Goal: Information Seeking & Learning: Learn about a topic

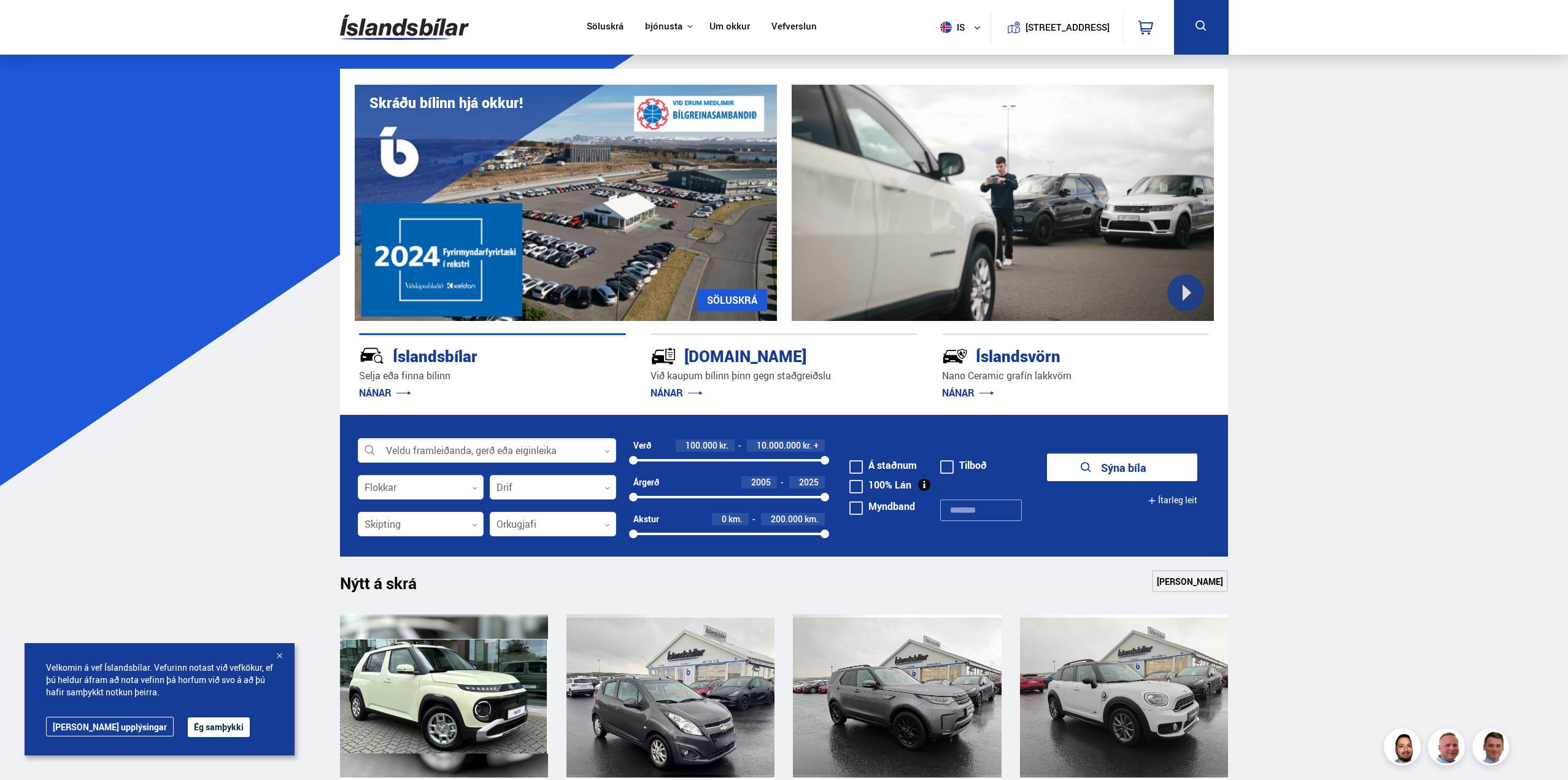
click at [597, 24] on link "Söluskrá" at bounding box center [605, 27] width 37 height 13
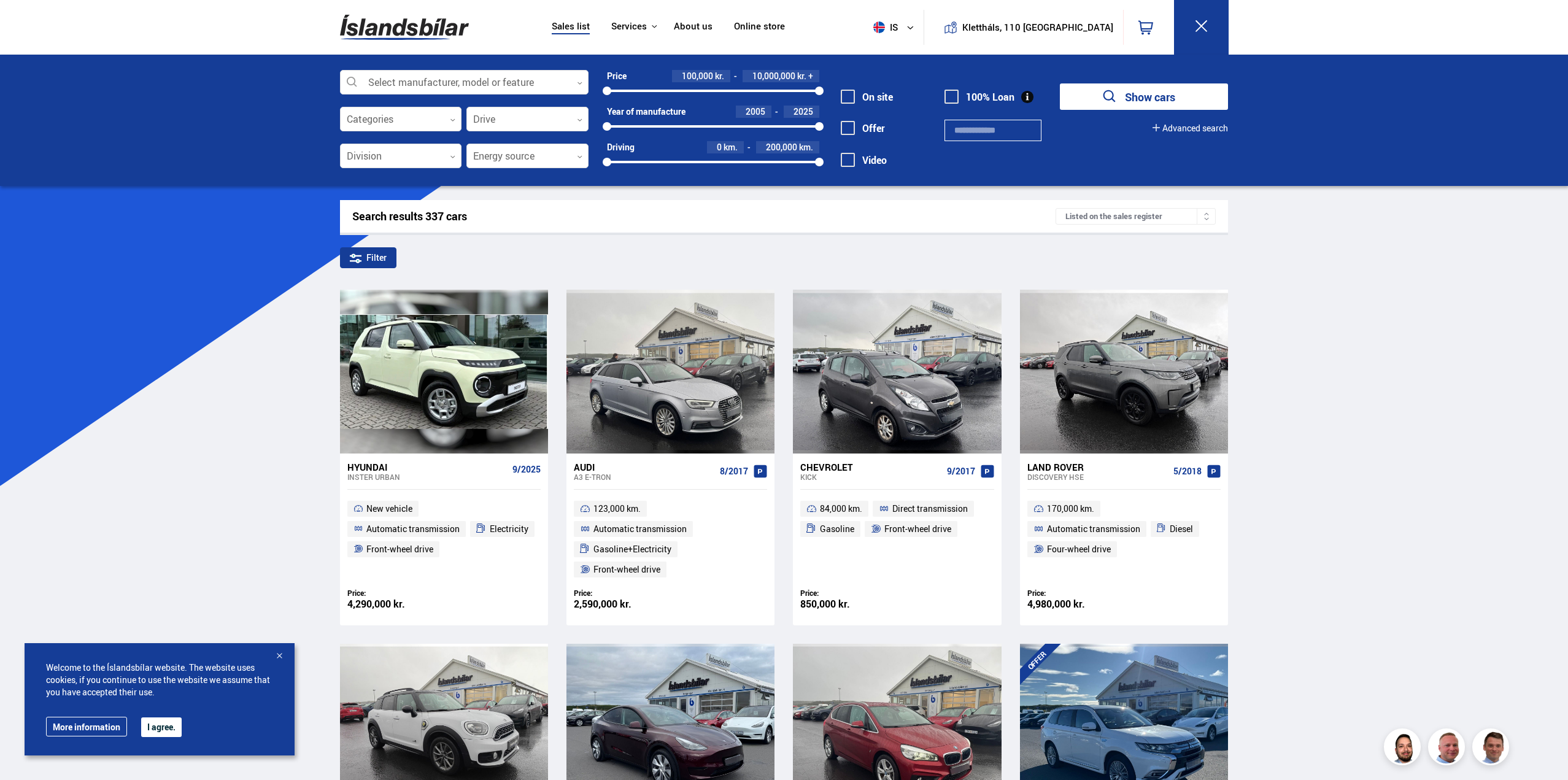
click at [662, 18] on nav "Sales list Services Icelandic cars [DOMAIN_NAME] Icelandic Defense Instructions…" at bounding box center [668, 27] width 255 height 55
click at [647, 25] on font "Services" at bounding box center [629, 26] width 35 height 13
click at [0, 0] on font "Icelandic cars" at bounding box center [0, 0] width 0 height 0
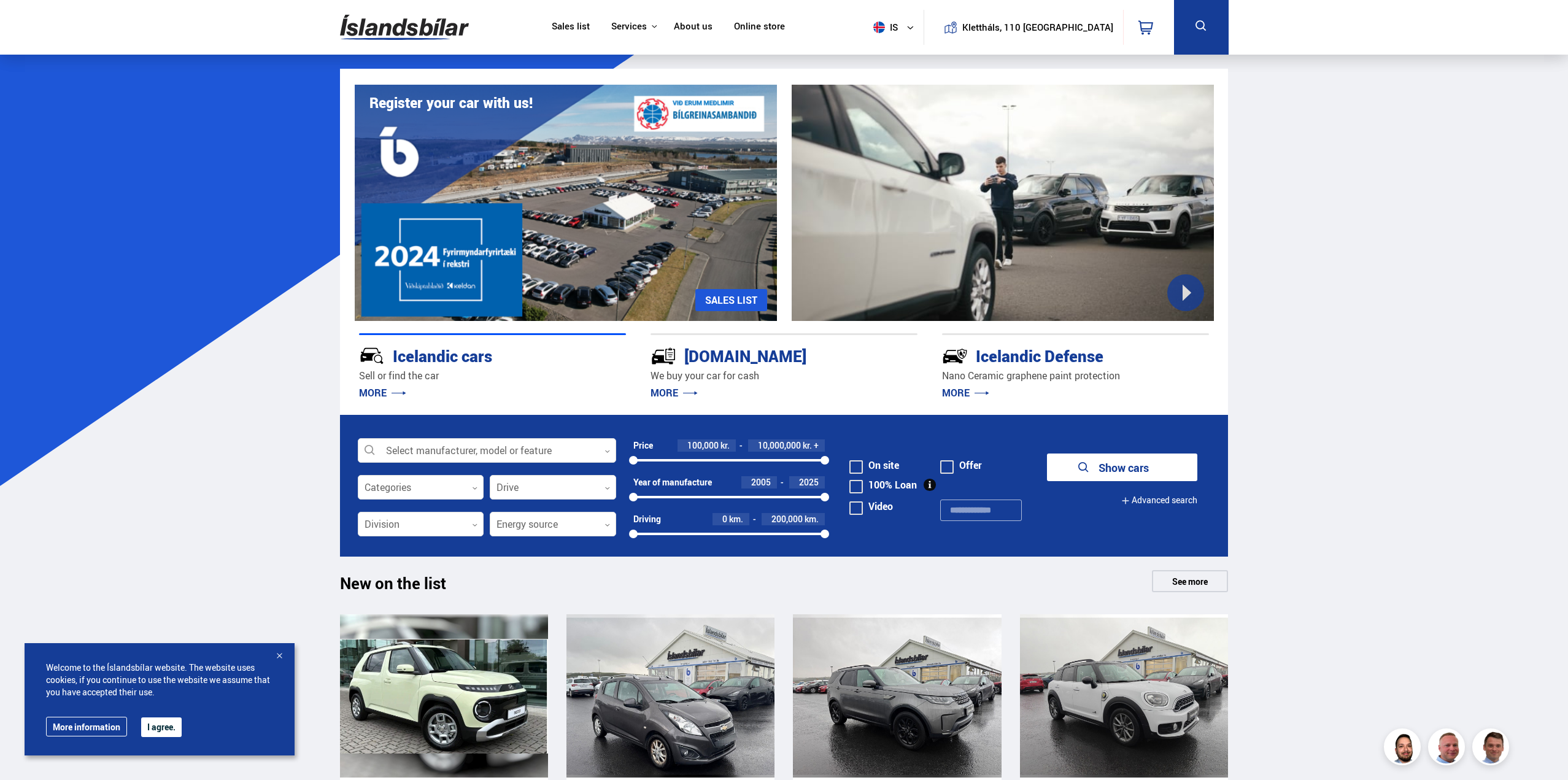
click at [0, 0] on font "[DOMAIN_NAME]" at bounding box center [0, 0] width 0 height 0
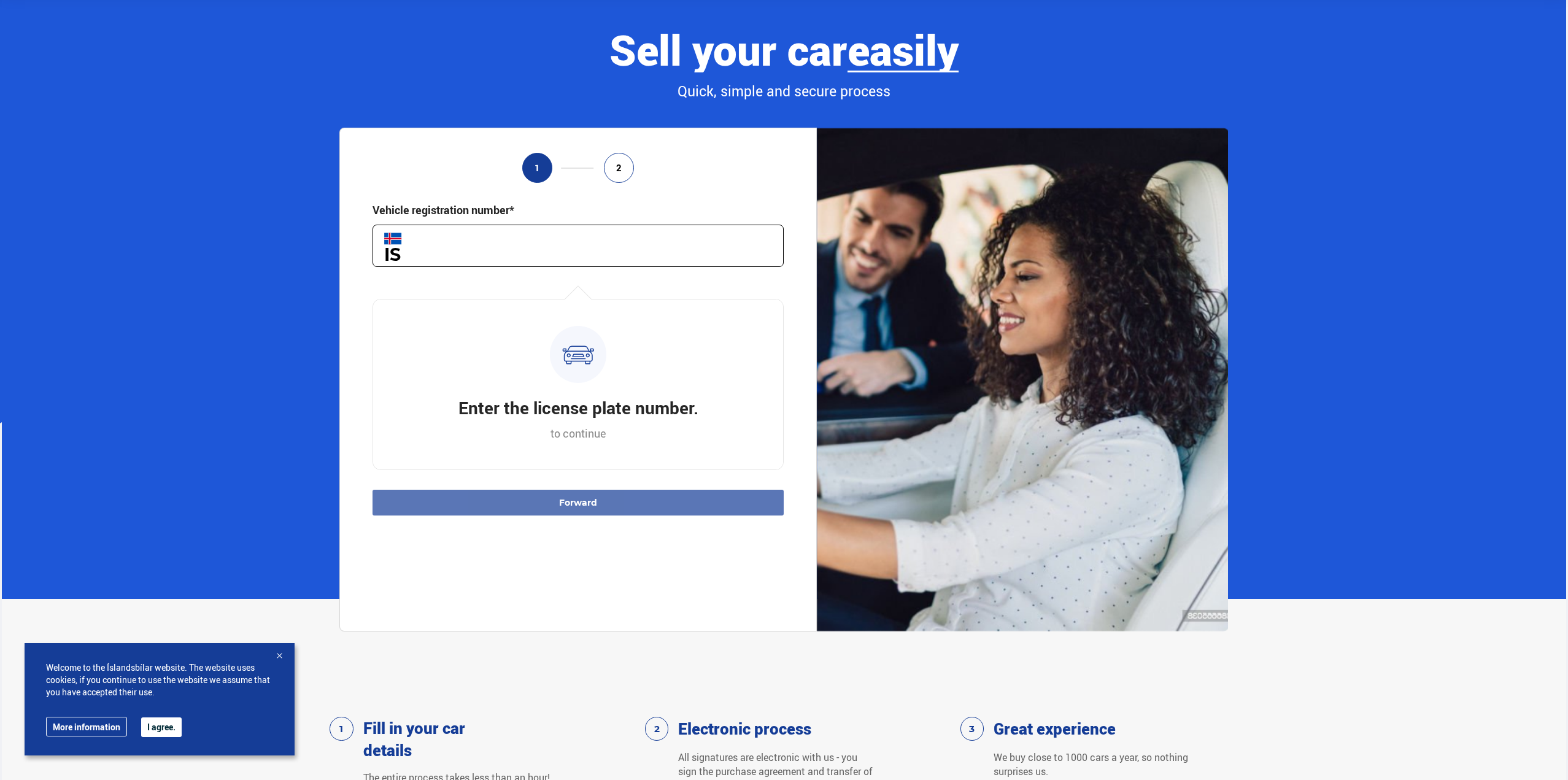
scroll to position [184, 0]
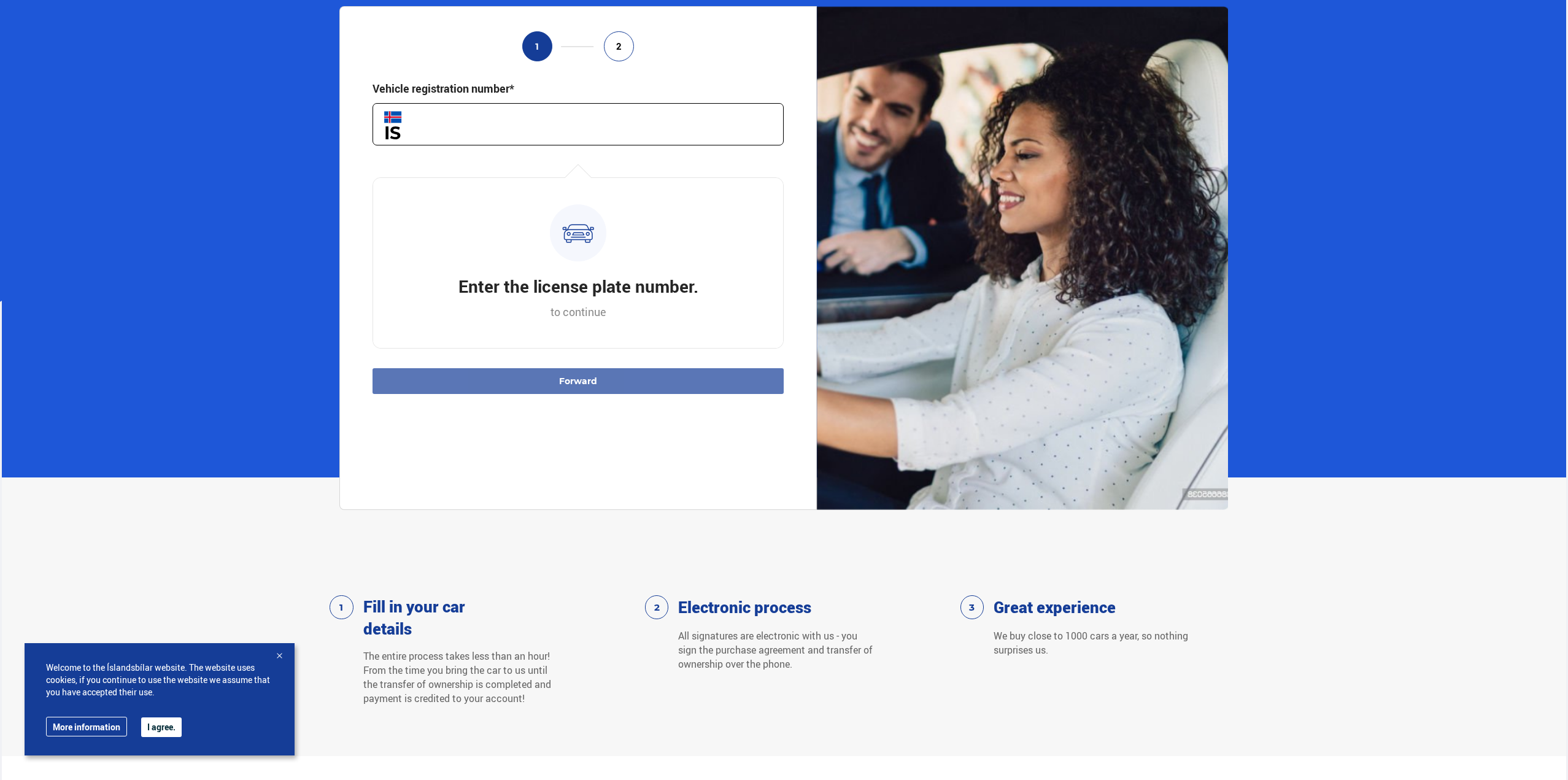
click at [591, 128] on input "text" at bounding box center [578, 123] width 411 height 42
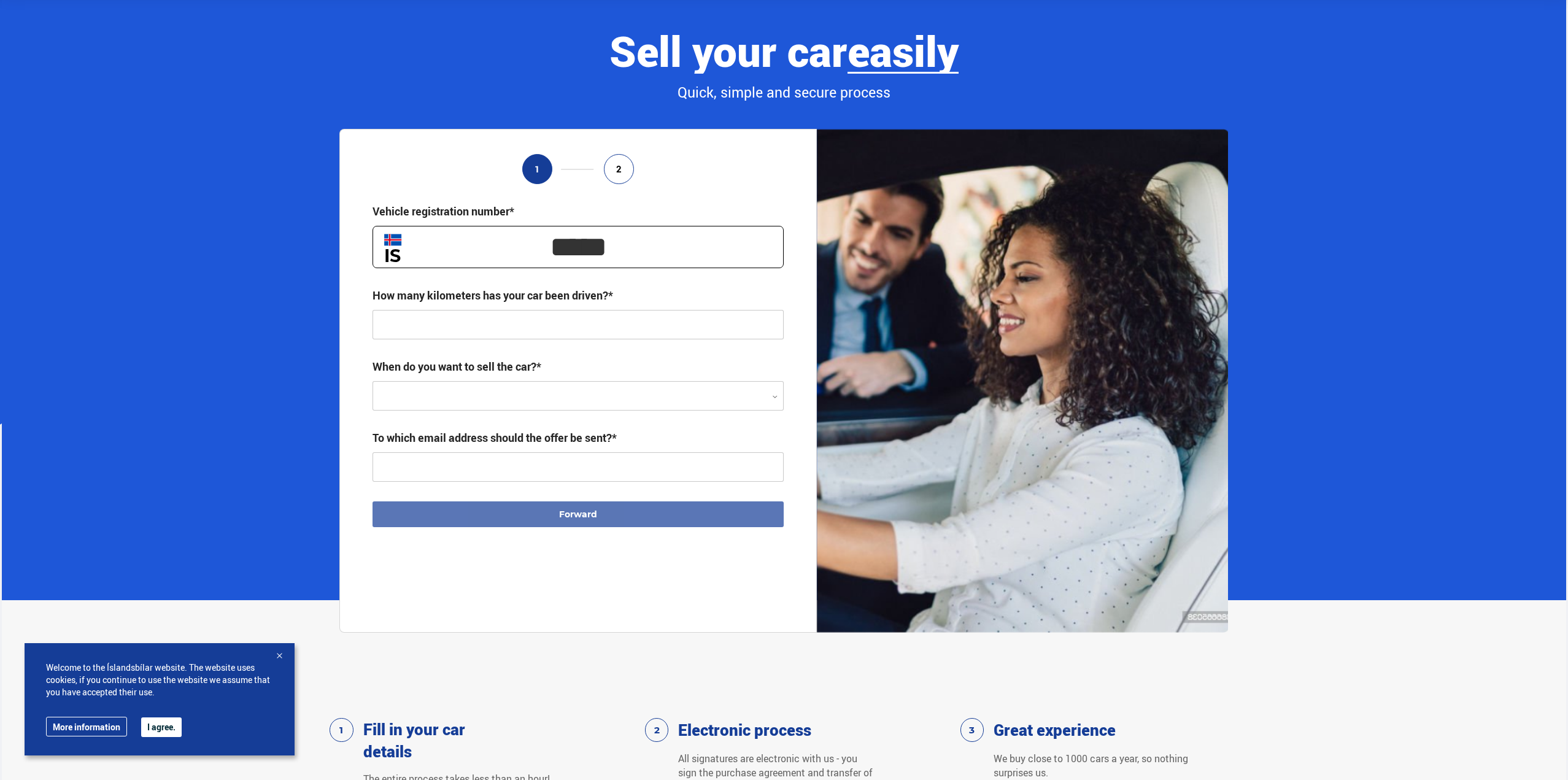
scroll to position [0, 0]
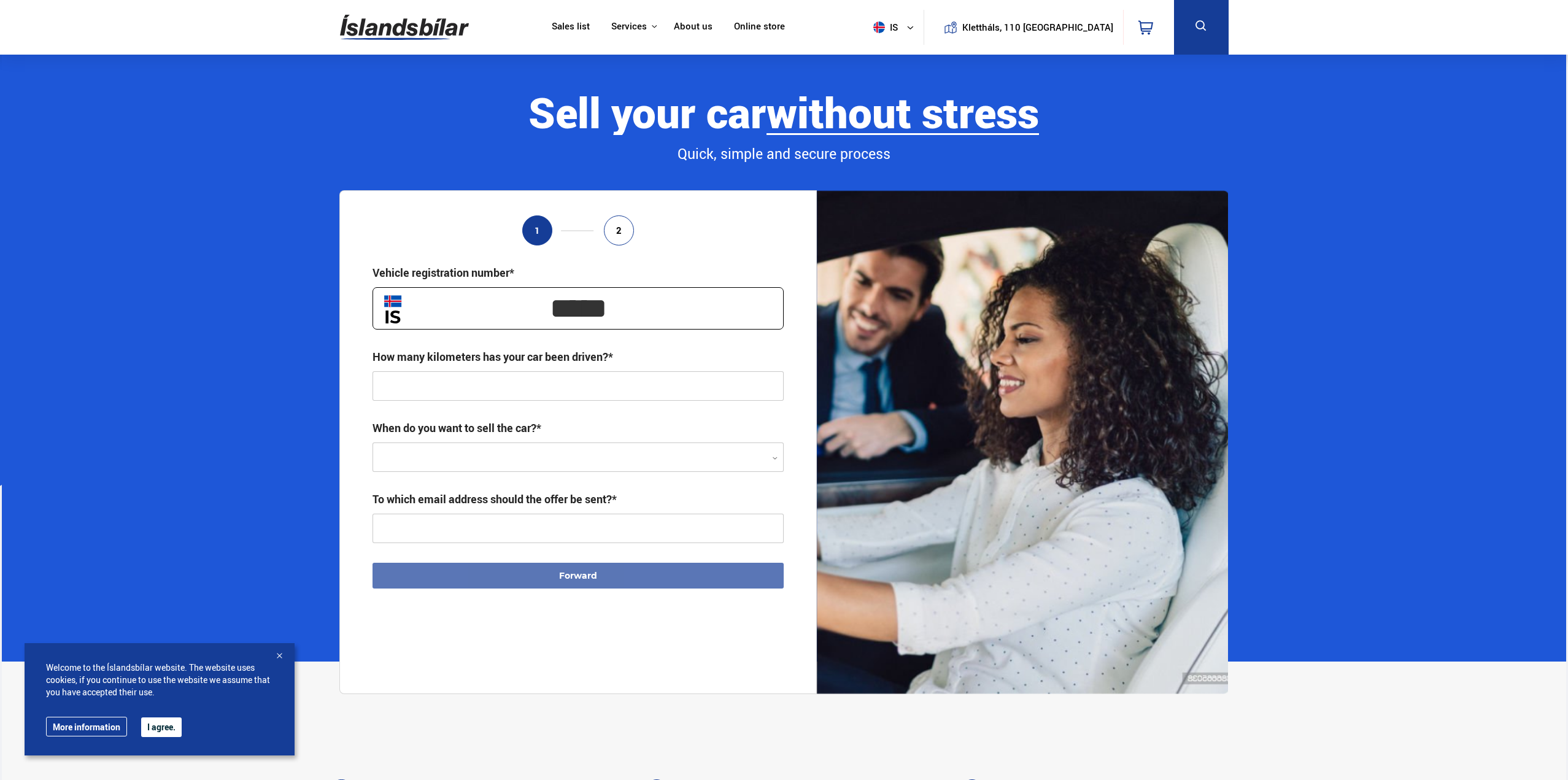
type input "*****"
click at [0, 0] on font "Instructions" at bounding box center [0, 0] width 0 height 0
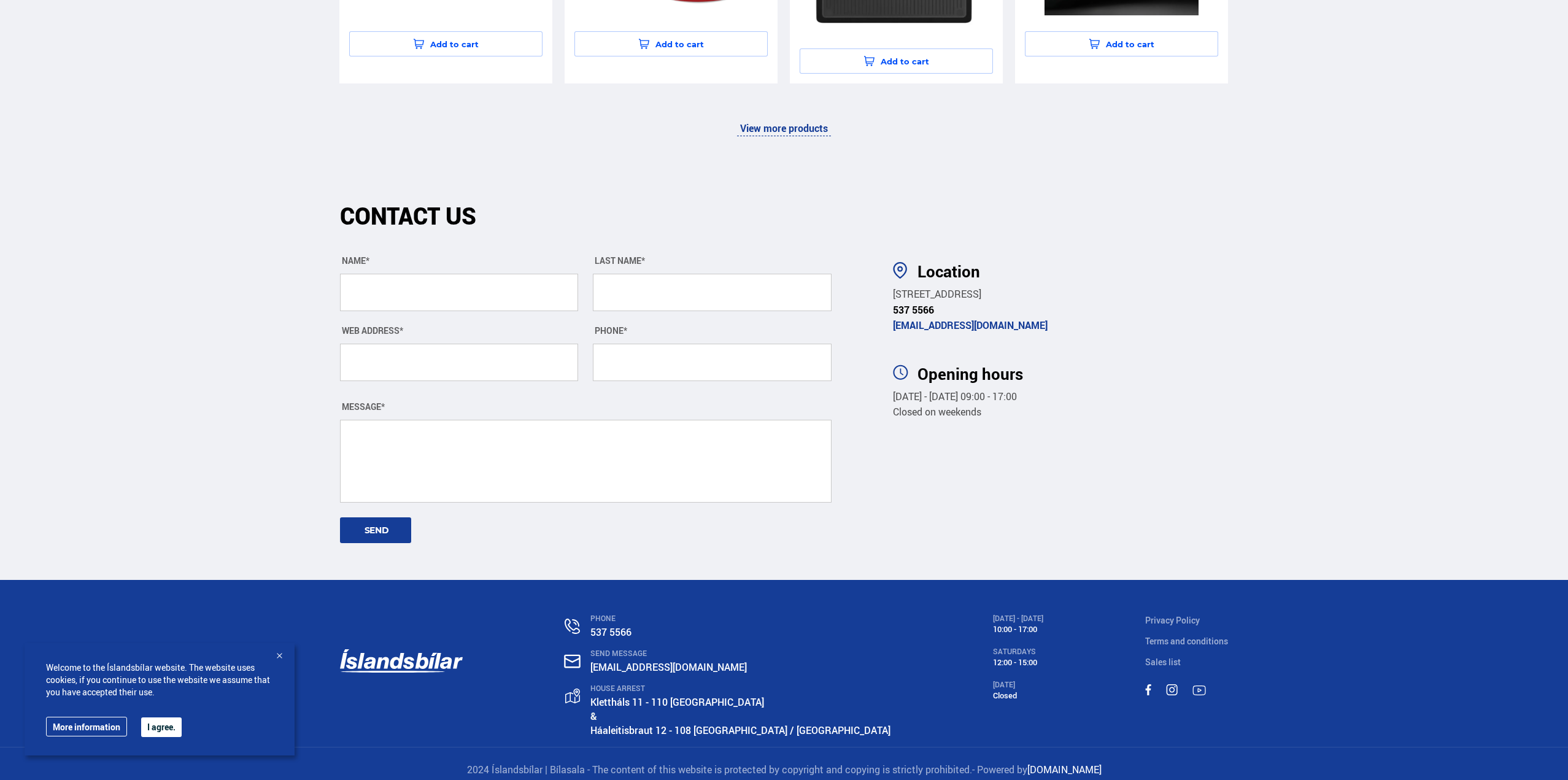
scroll to position [2985, 0]
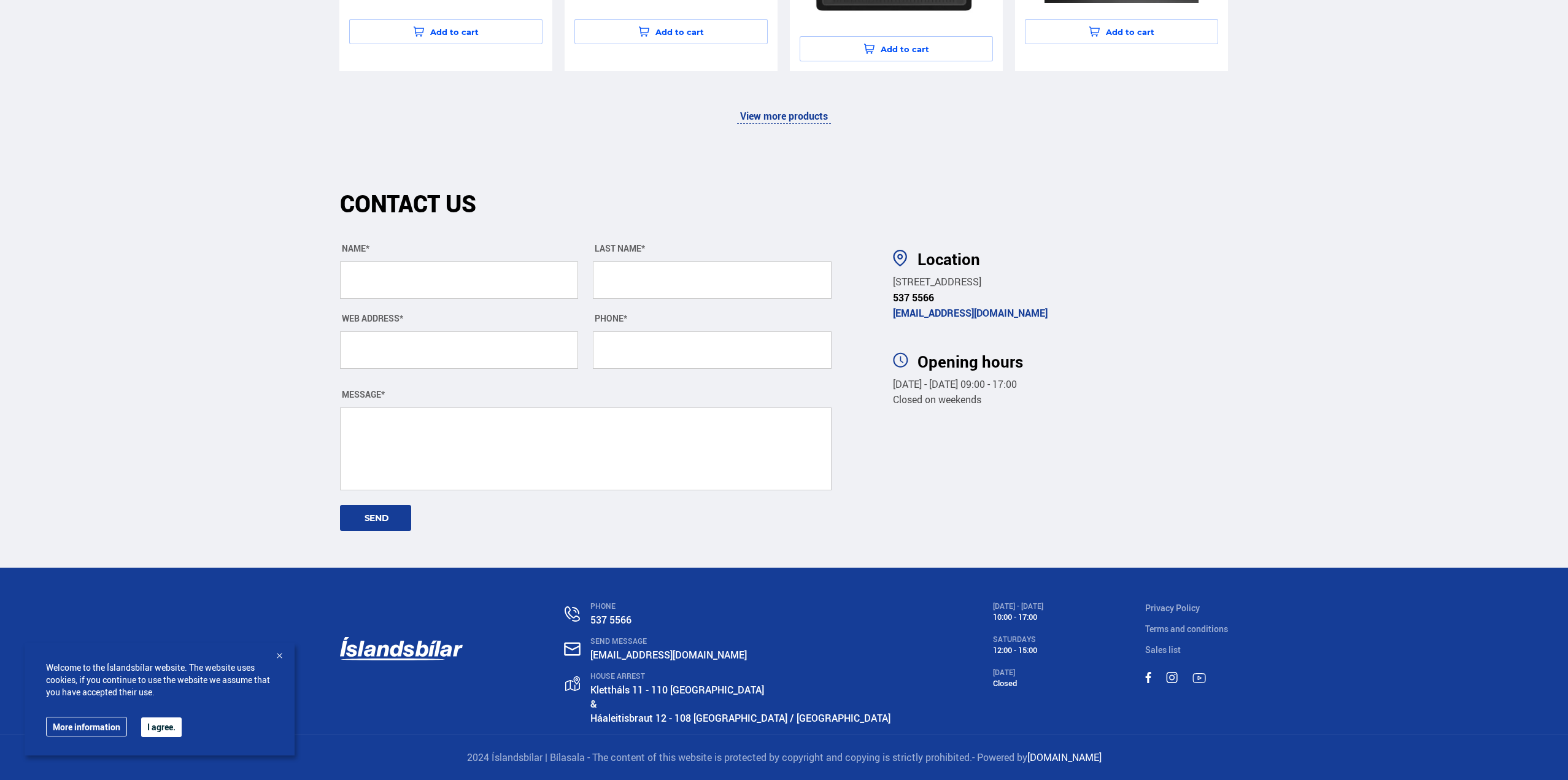
drag, startPoint x: 1465, startPoint y: 231, endPoint x: 1541, endPoint y: 336, distance: 129.6
click at [1238, 231] on section "Location [STREET_ADDRESS] 537 5566 [EMAIL_ADDRESS][DOMAIN_NAME] Opening hours […" at bounding box center [1056, 362] width 363 height 410
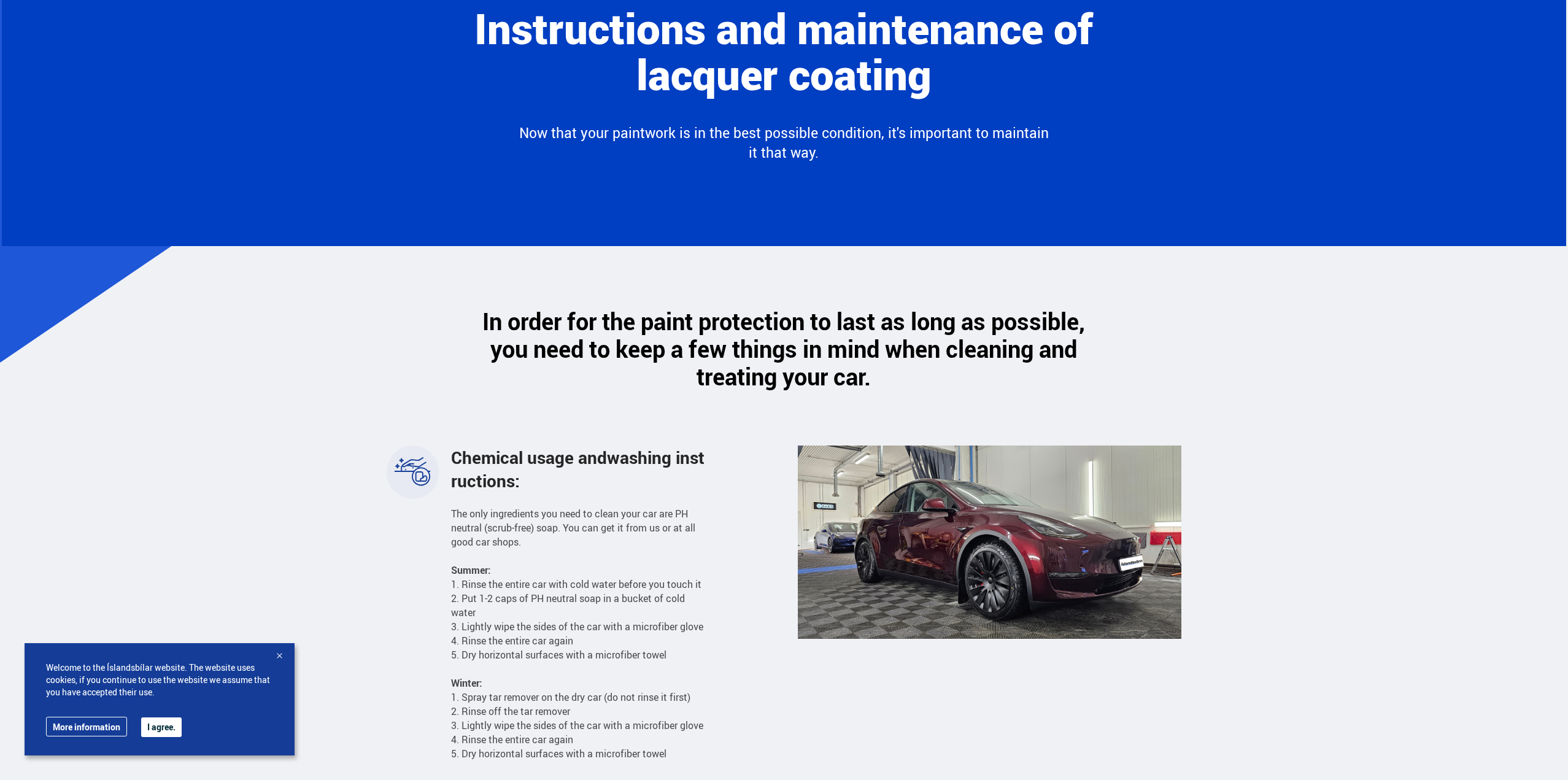
scroll to position [0, 0]
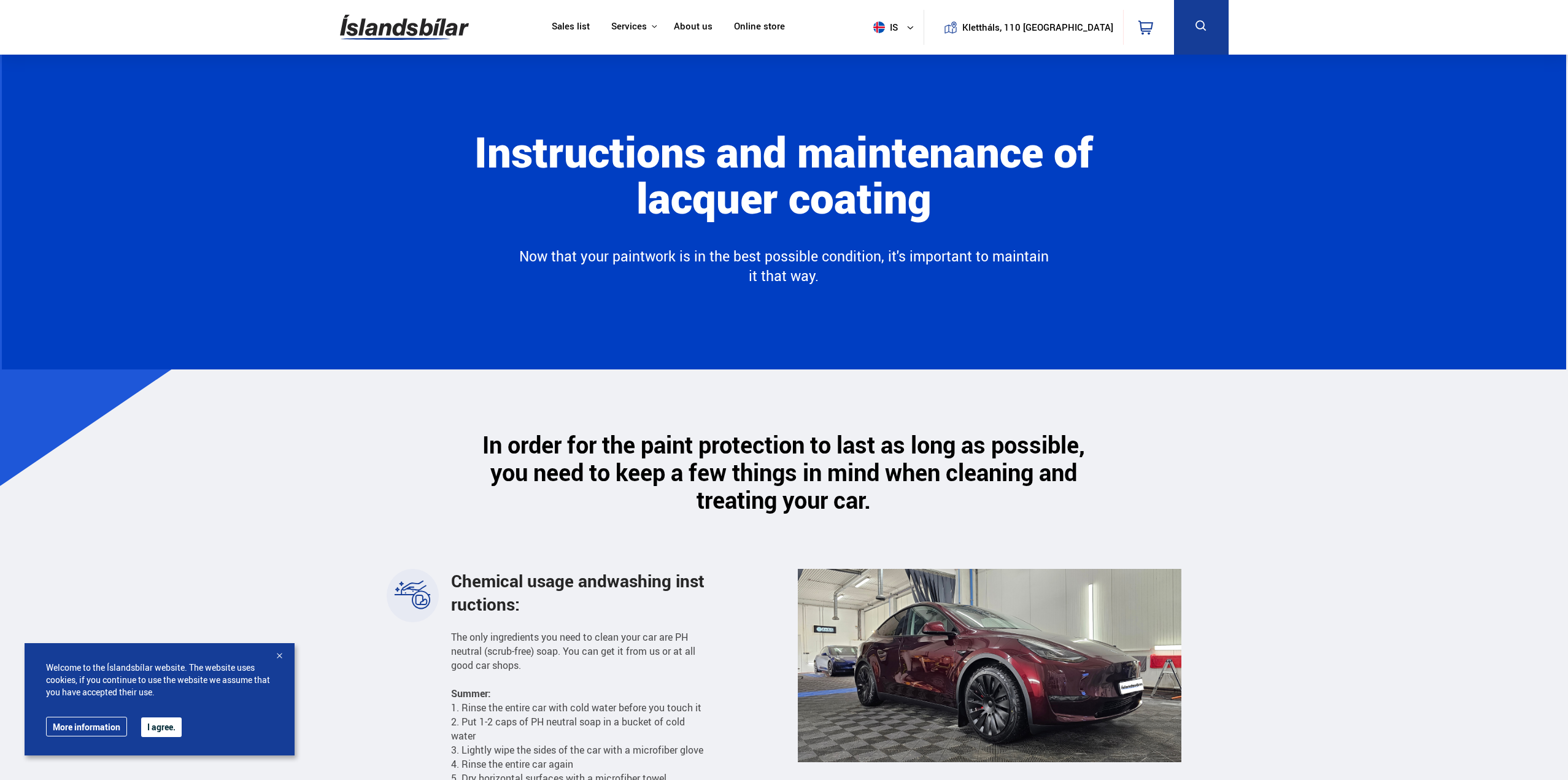
click at [713, 27] on font "About us" at bounding box center [693, 26] width 38 height 13
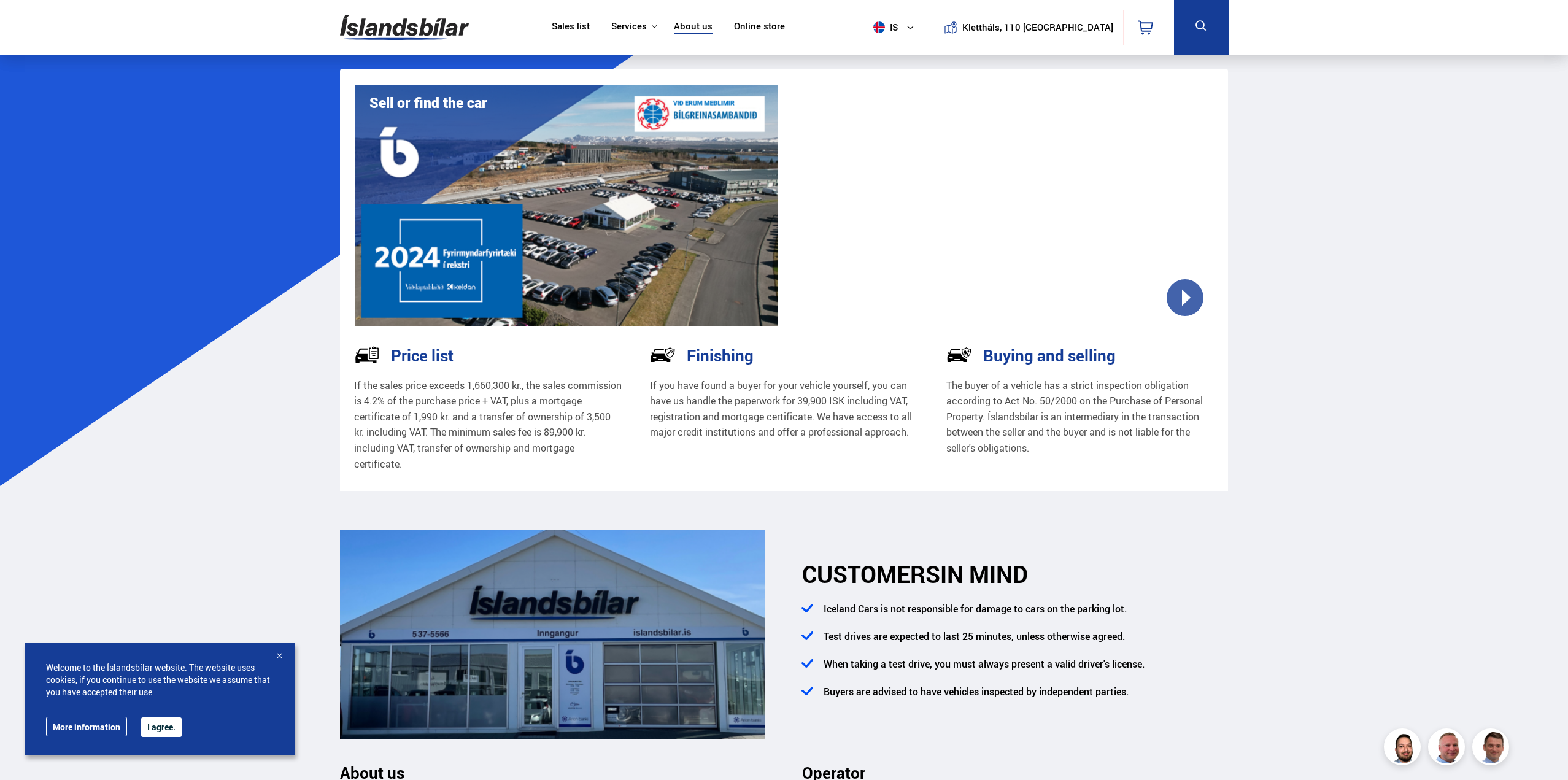
click at [590, 24] on font "Sales list" at bounding box center [570, 26] width 38 height 13
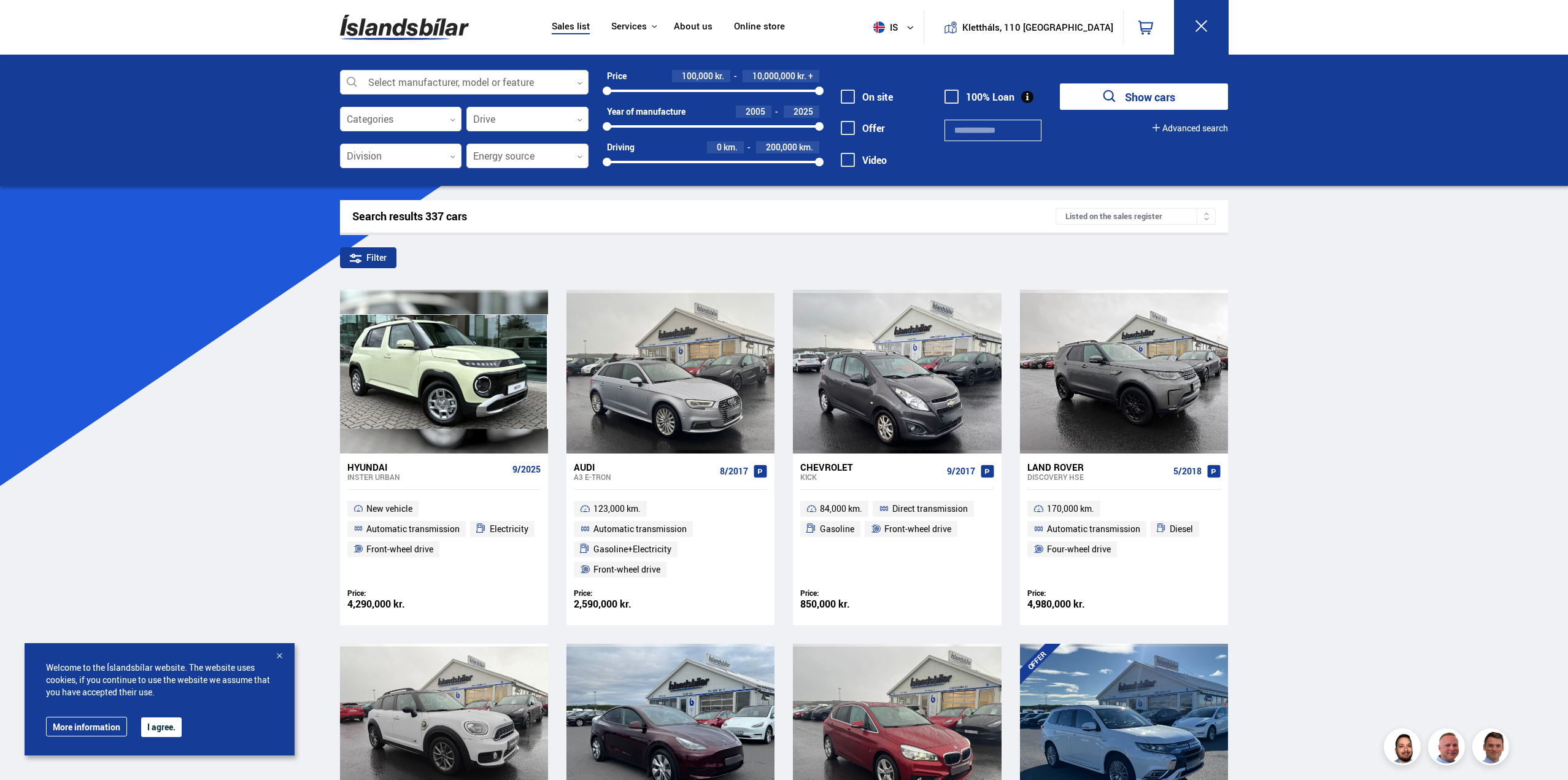
click at [468, 81] on div at bounding box center [464, 82] width 248 height 24
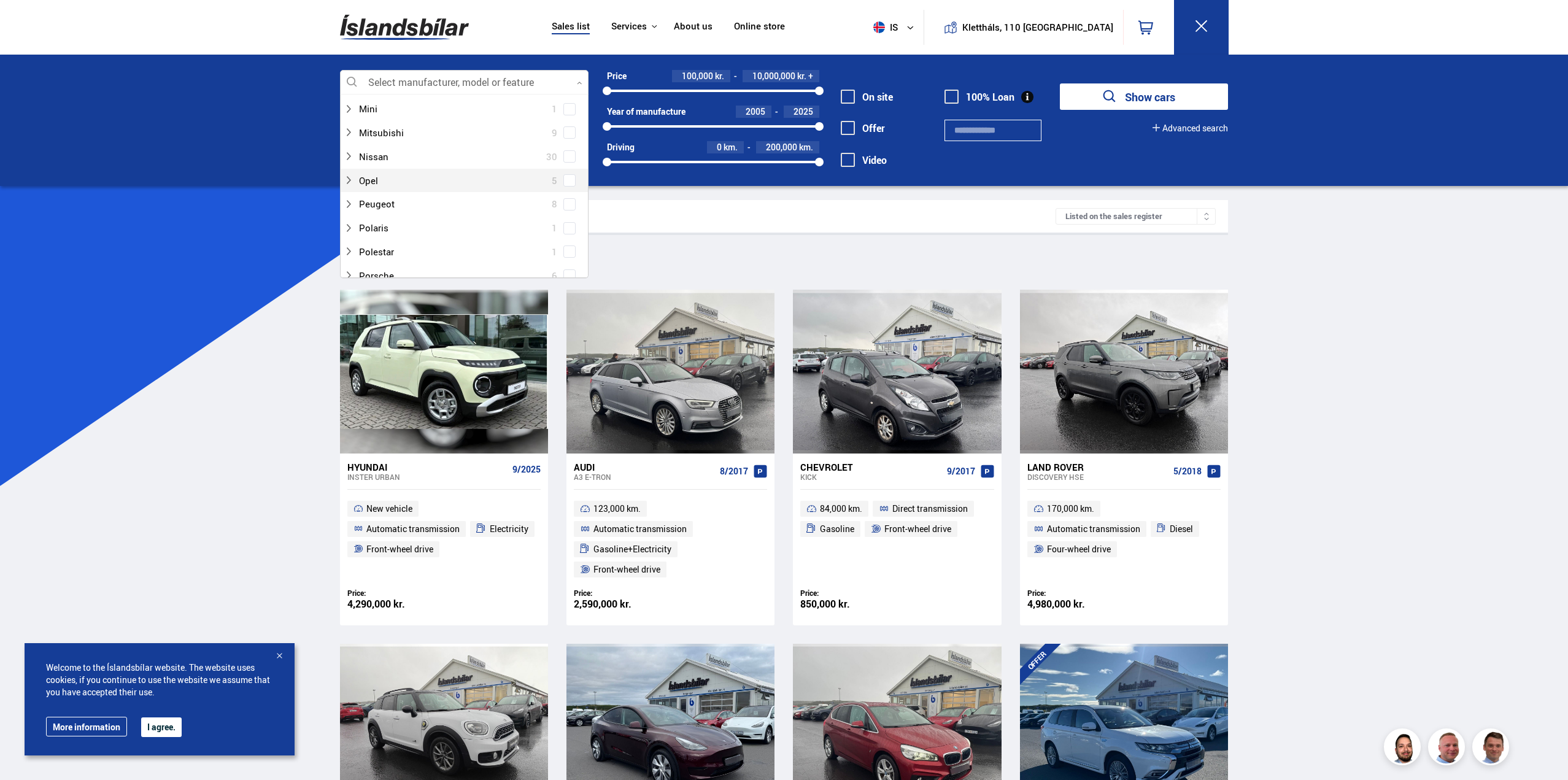
scroll to position [552, 0]
click at [569, 126] on span at bounding box center [569, 123] width 13 height 13
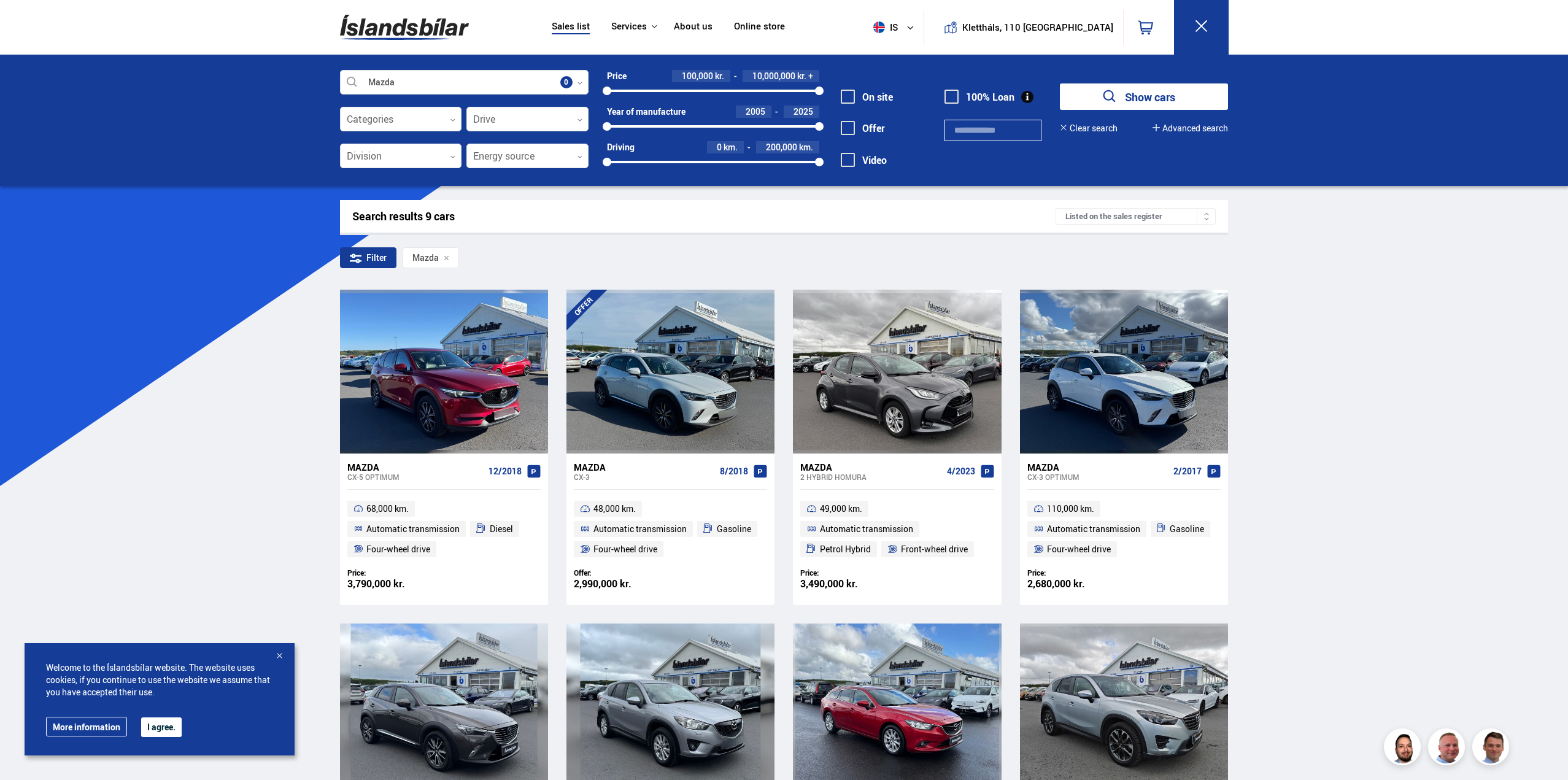
click at [438, 114] on div at bounding box center [401, 119] width 122 height 24
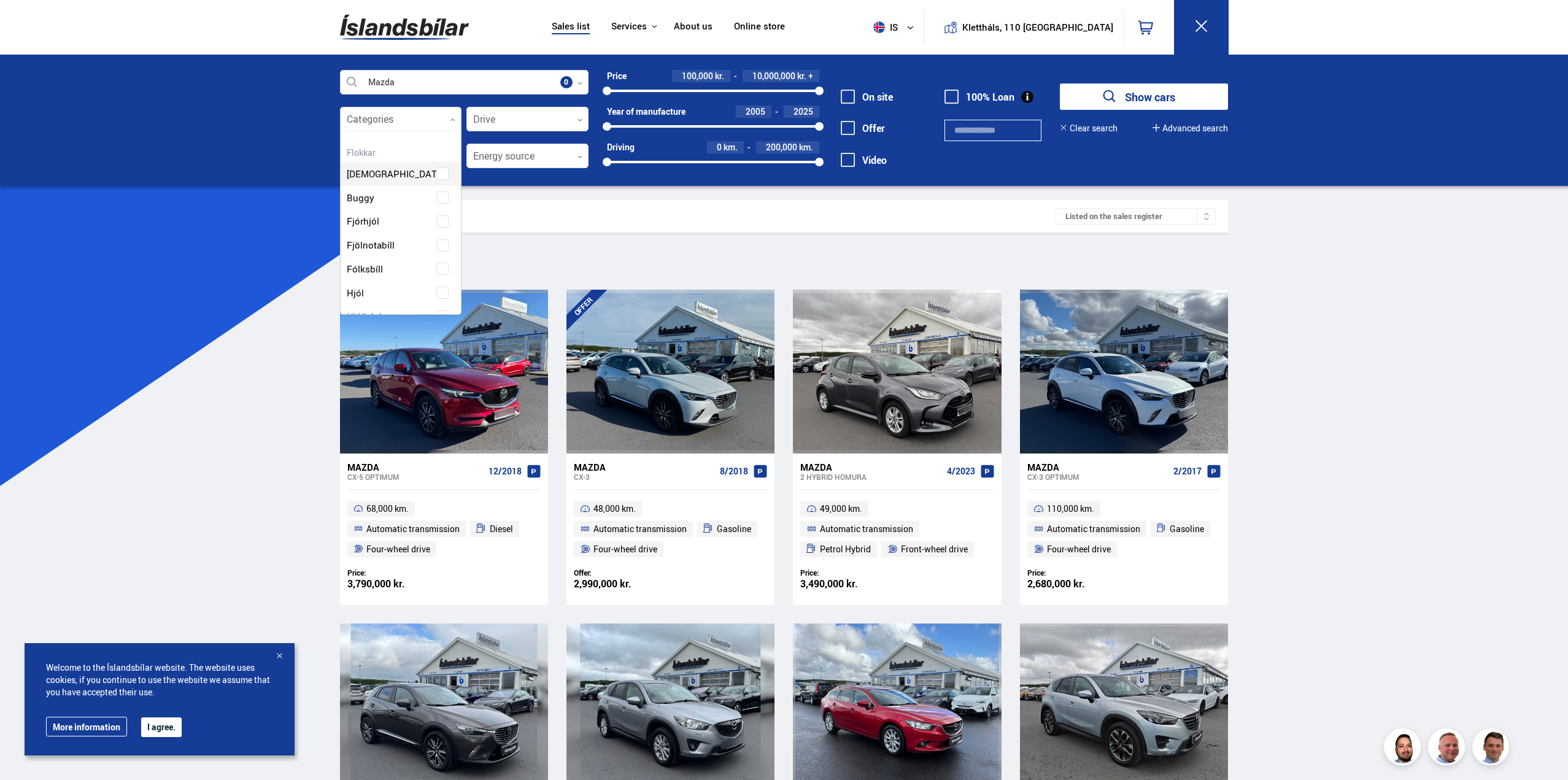
scroll to position [183, 118]
click at [438, 114] on div at bounding box center [401, 119] width 122 height 24
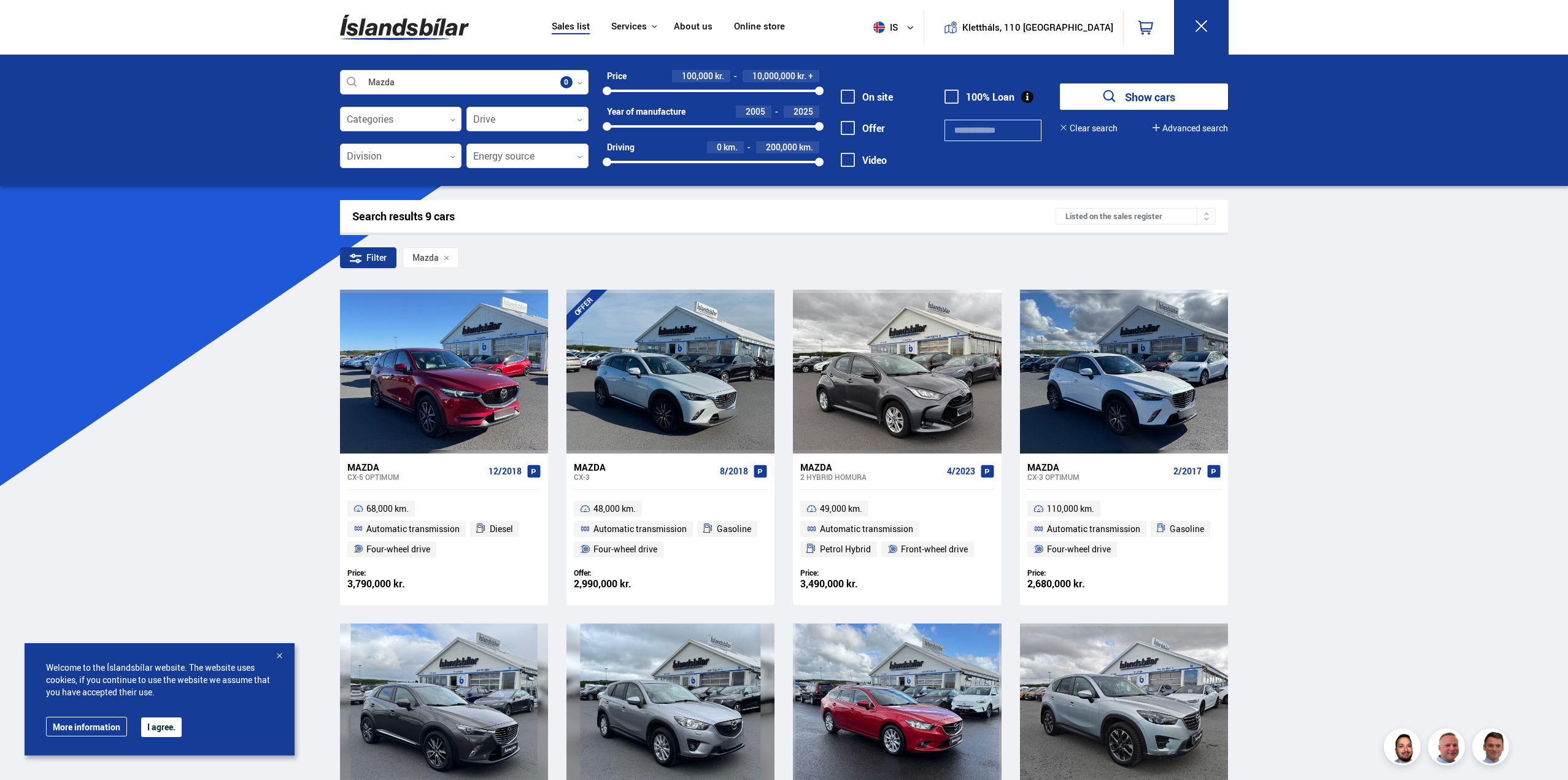
click at [507, 108] on div at bounding box center [527, 119] width 122 height 24
click at [583, 84] on div at bounding box center [464, 82] width 248 height 24
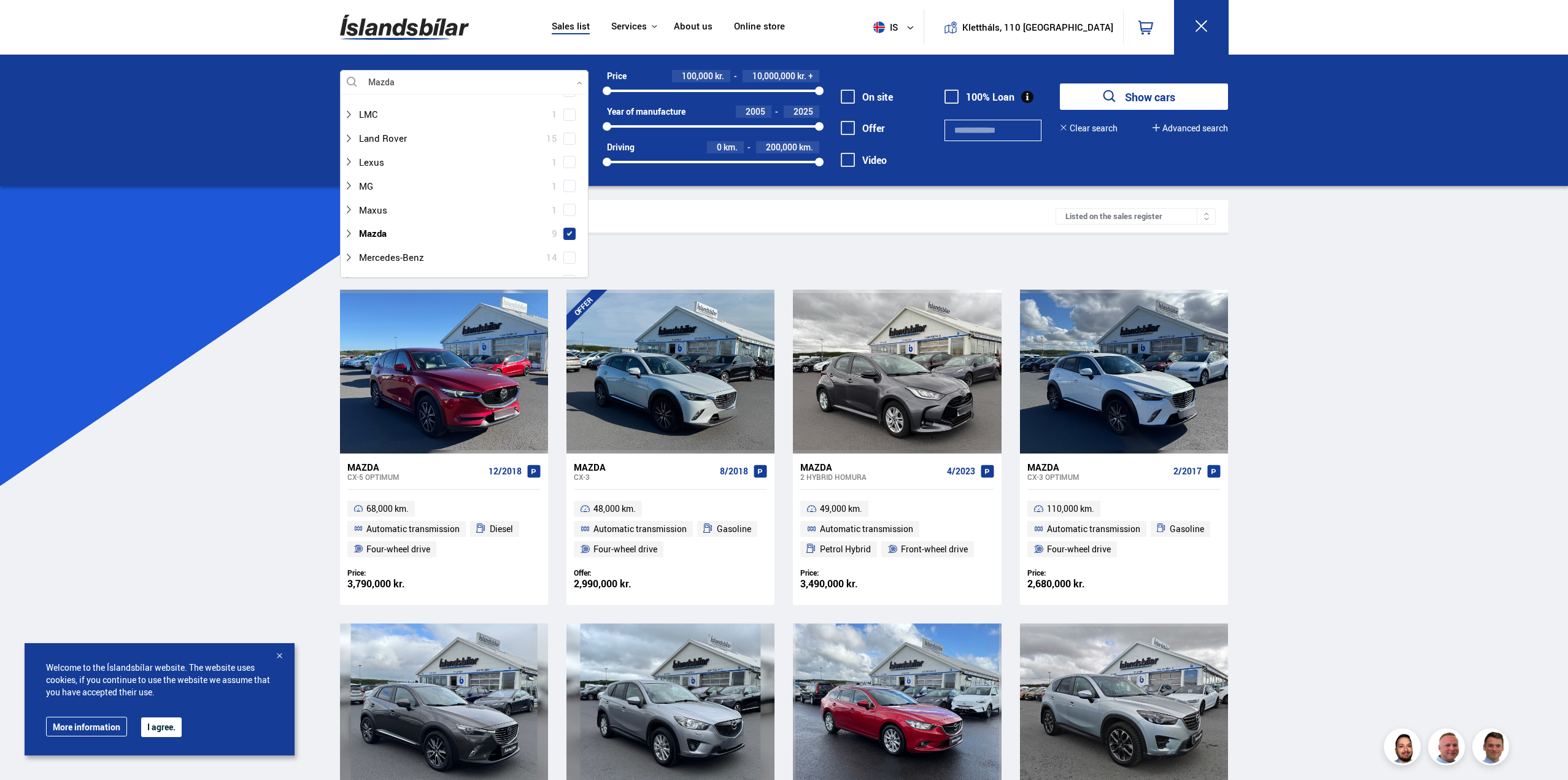
scroll to position [552, 0]
click at [348, 145] on icon at bounding box center [348, 146] width 10 height 10
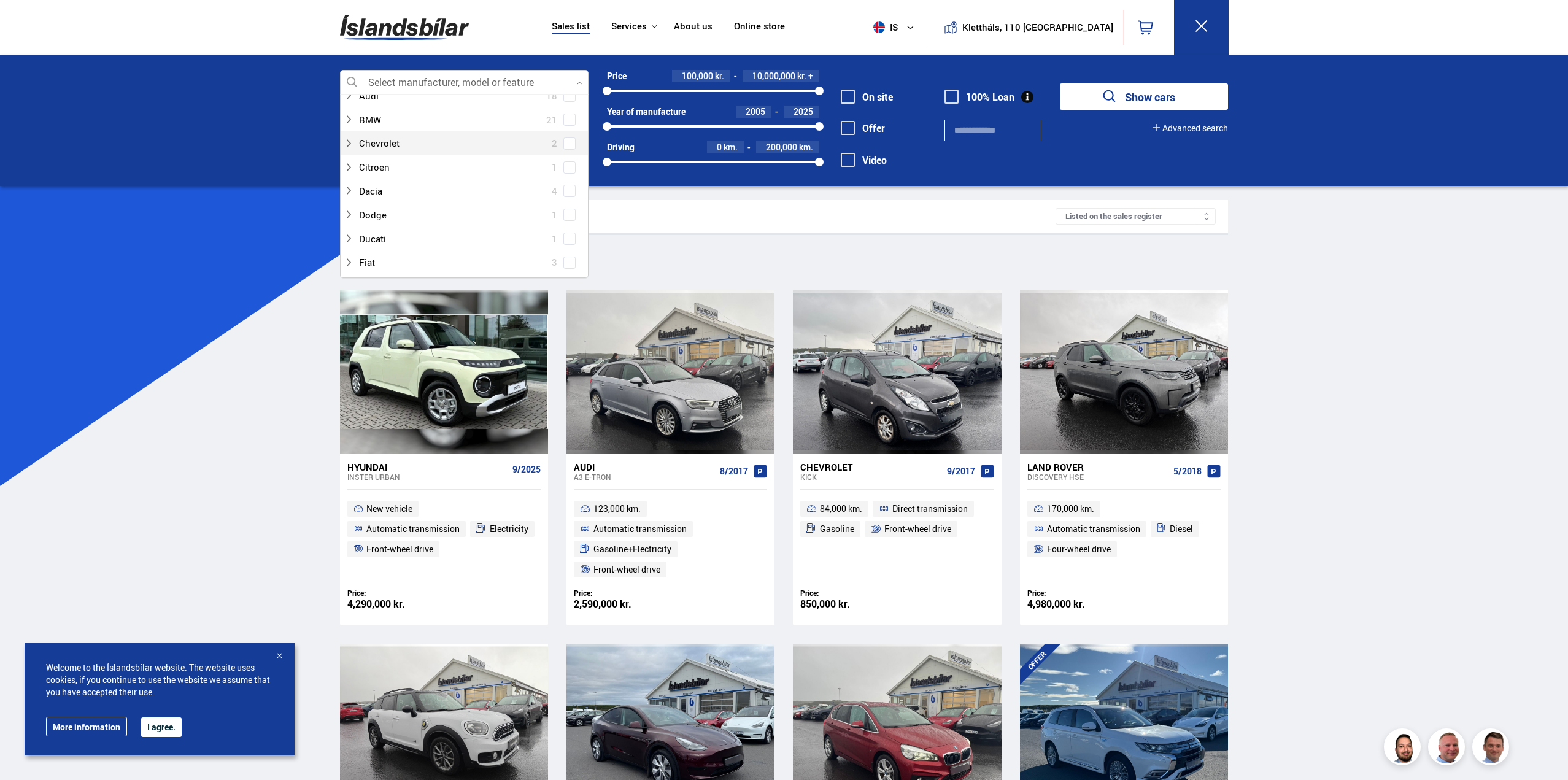
scroll to position [245, 0]
click at [407, 77] on div at bounding box center [464, 82] width 248 height 24
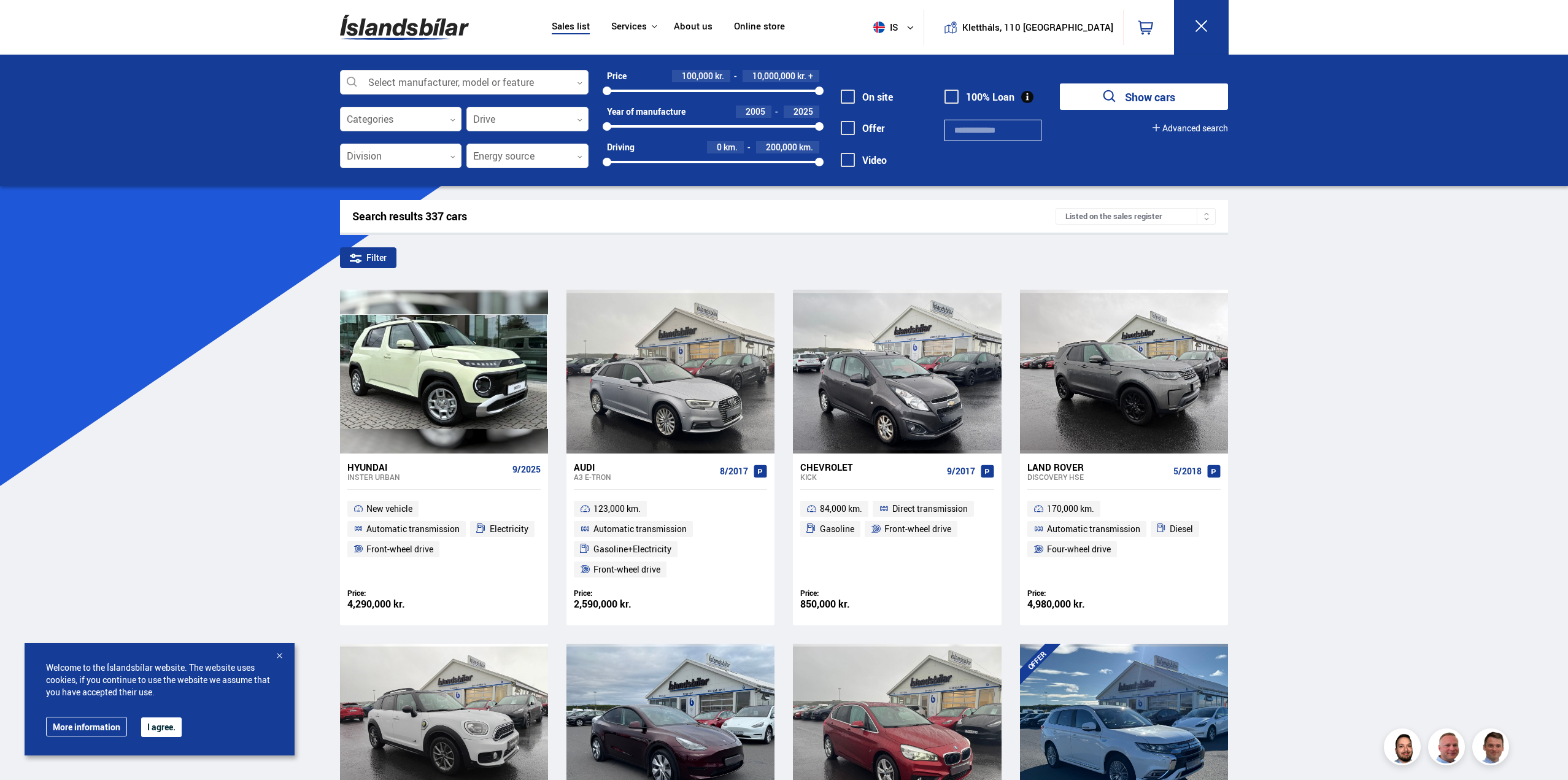
click at [407, 77] on div at bounding box center [464, 82] width 248 height 24
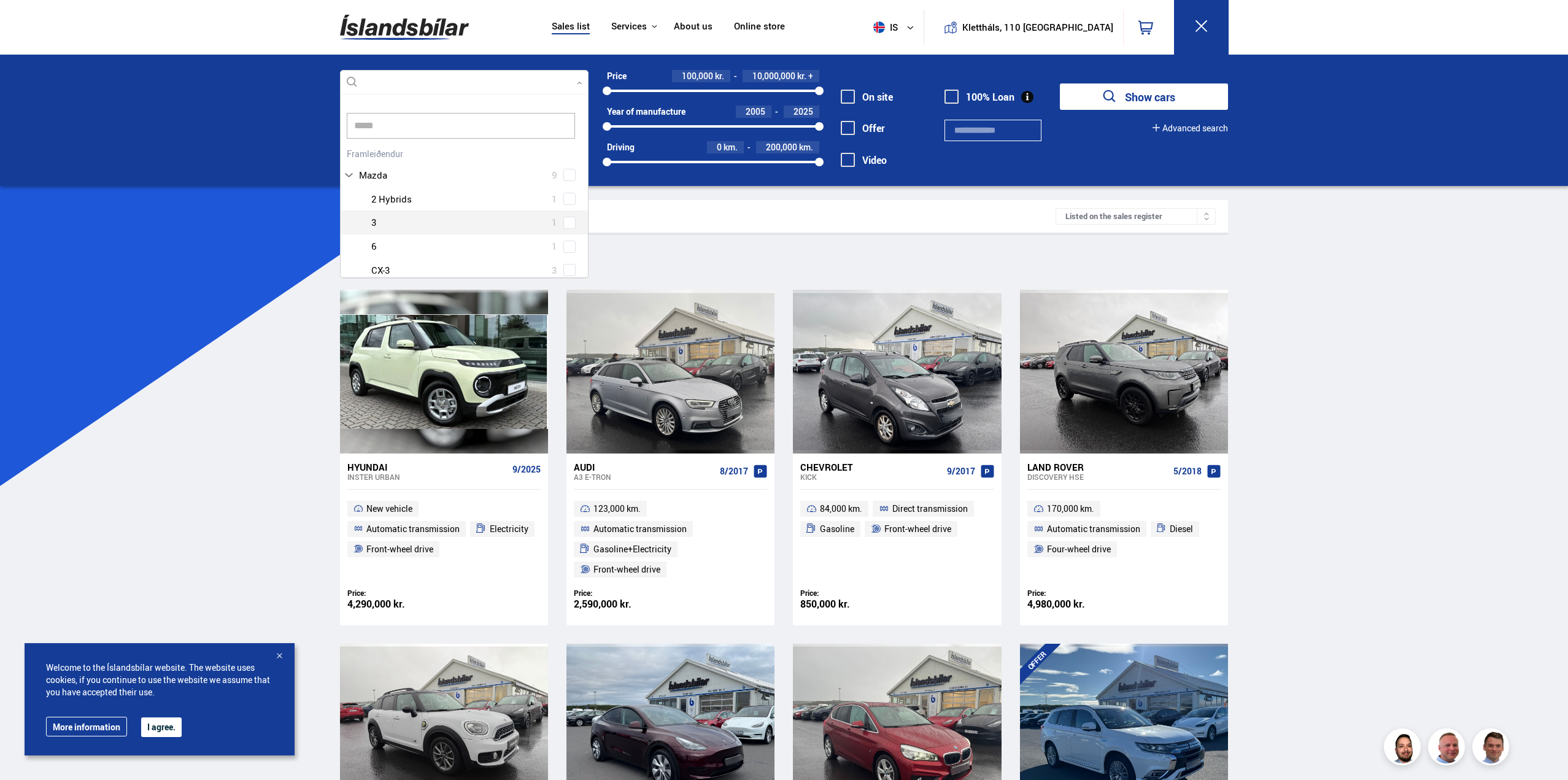
scroll to position [41, 0]
click at [563, 253] on div "Mazda 2 Hybrids 1 Mazda 3 1 Mazda 6 1 Mazda CX-3 3 Mazda CX-5 3" at bounding box center [464, 206] width 248 height 119
type input "*****"
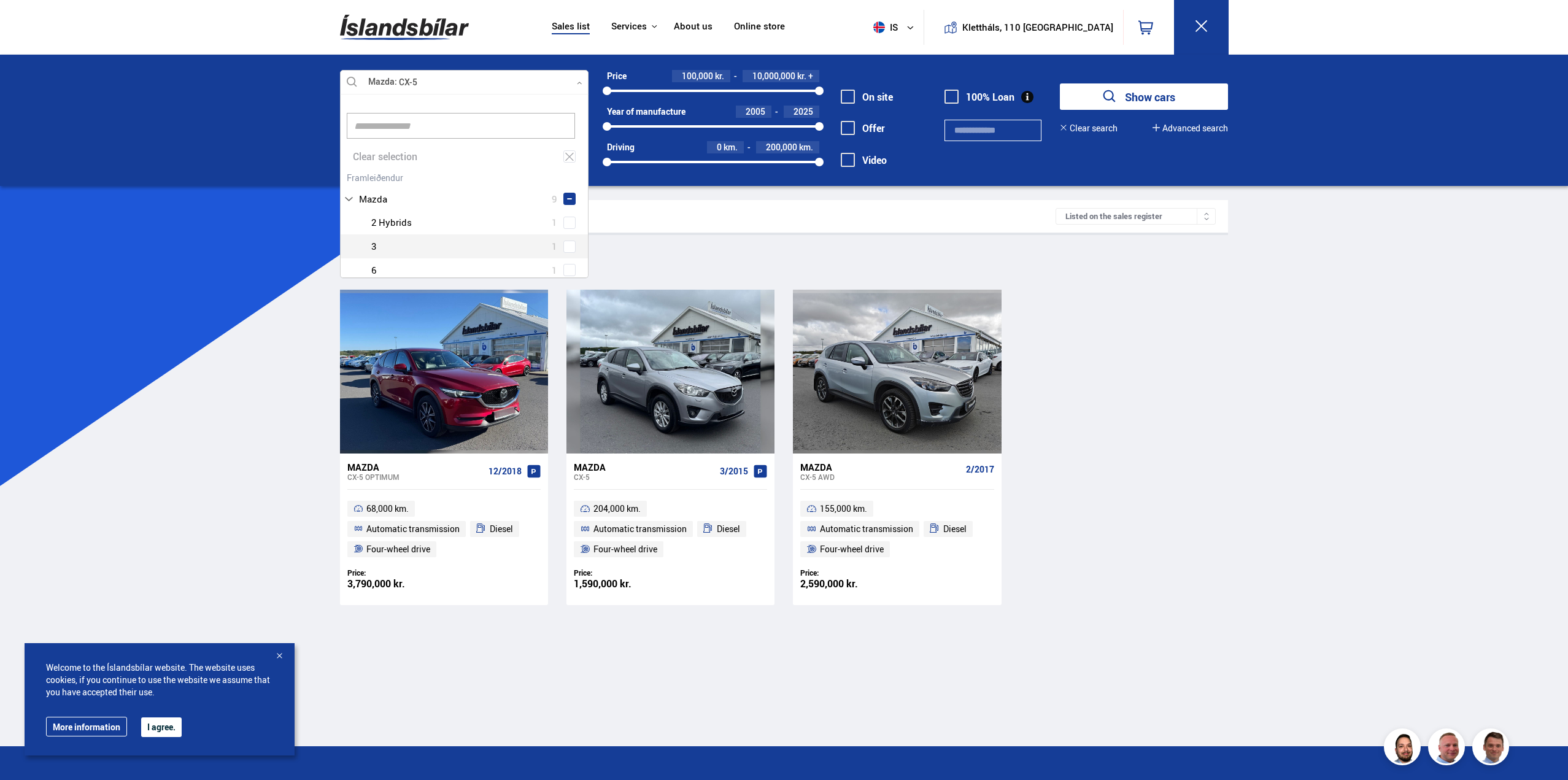
click at [1240, 469] on div "Sales list Services Icelandic cars [DOMAIN_NAME] Icelandic Defense Instructions…" at bounding box center [784, 479] width 1568 height 959
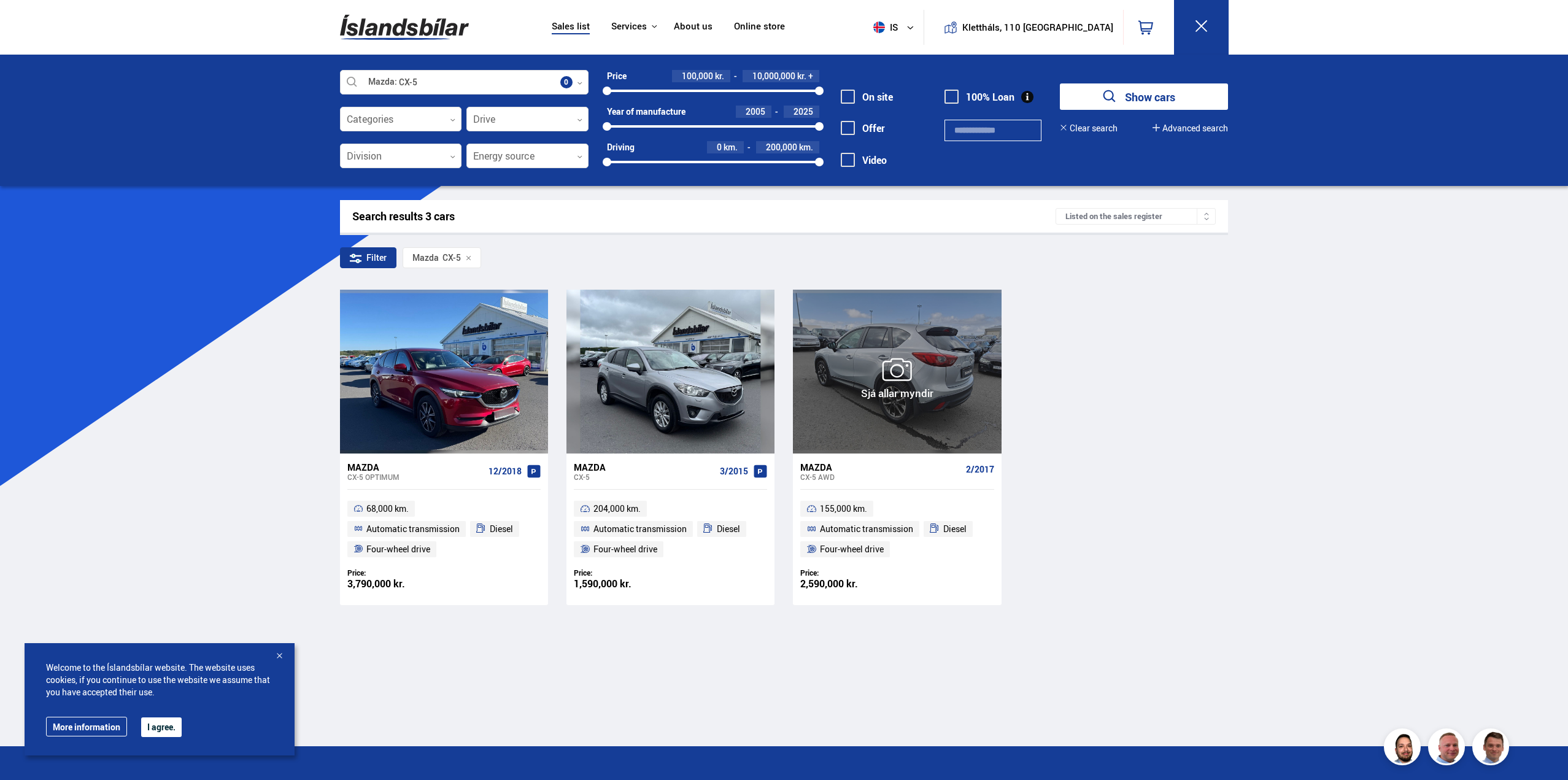
click at [960, 407] on div at bounding box center [980, 371] width 41 height 163
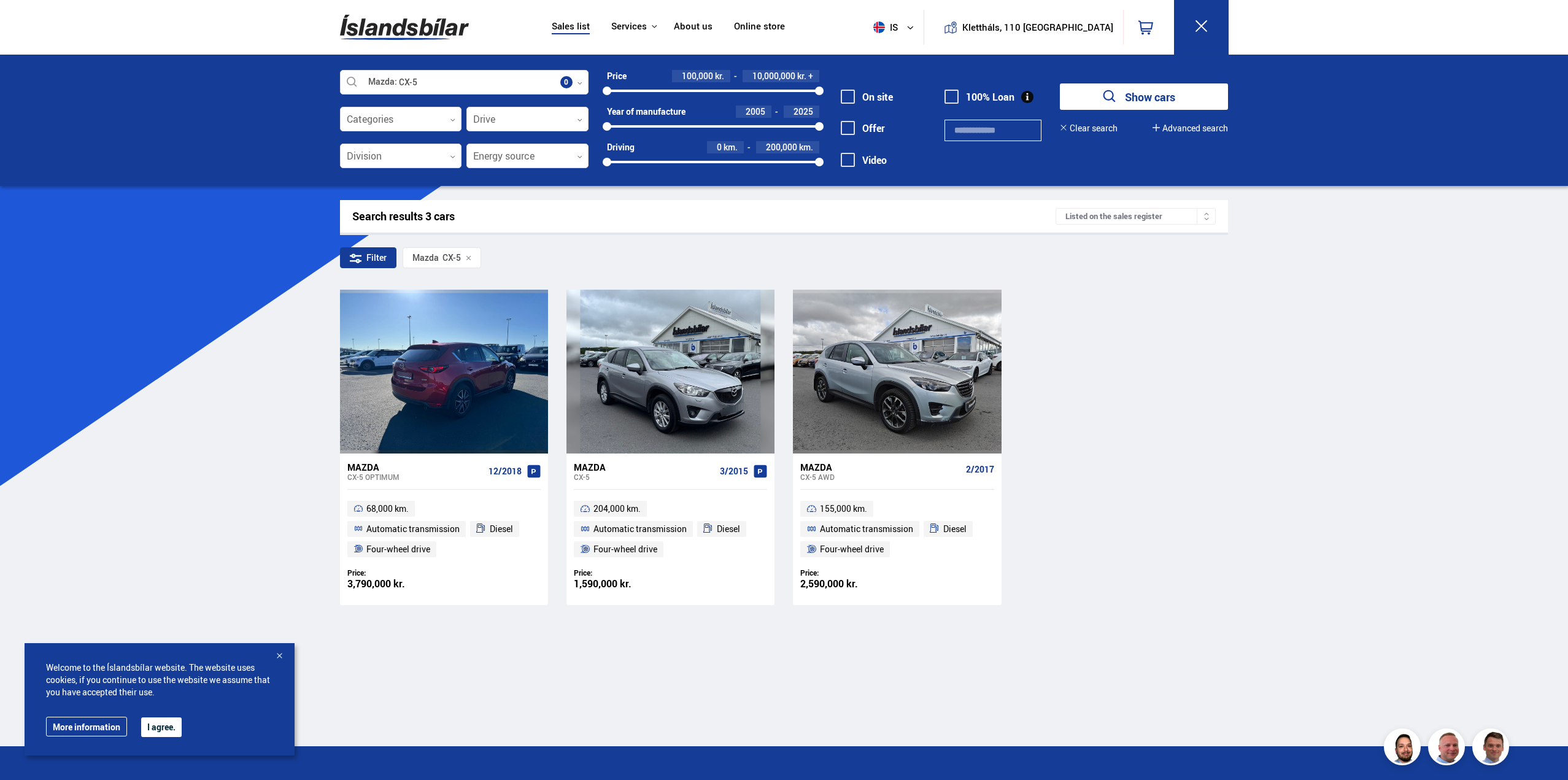
click at [461, 382] on div at bounding box center [444, 371] width 41 height 163
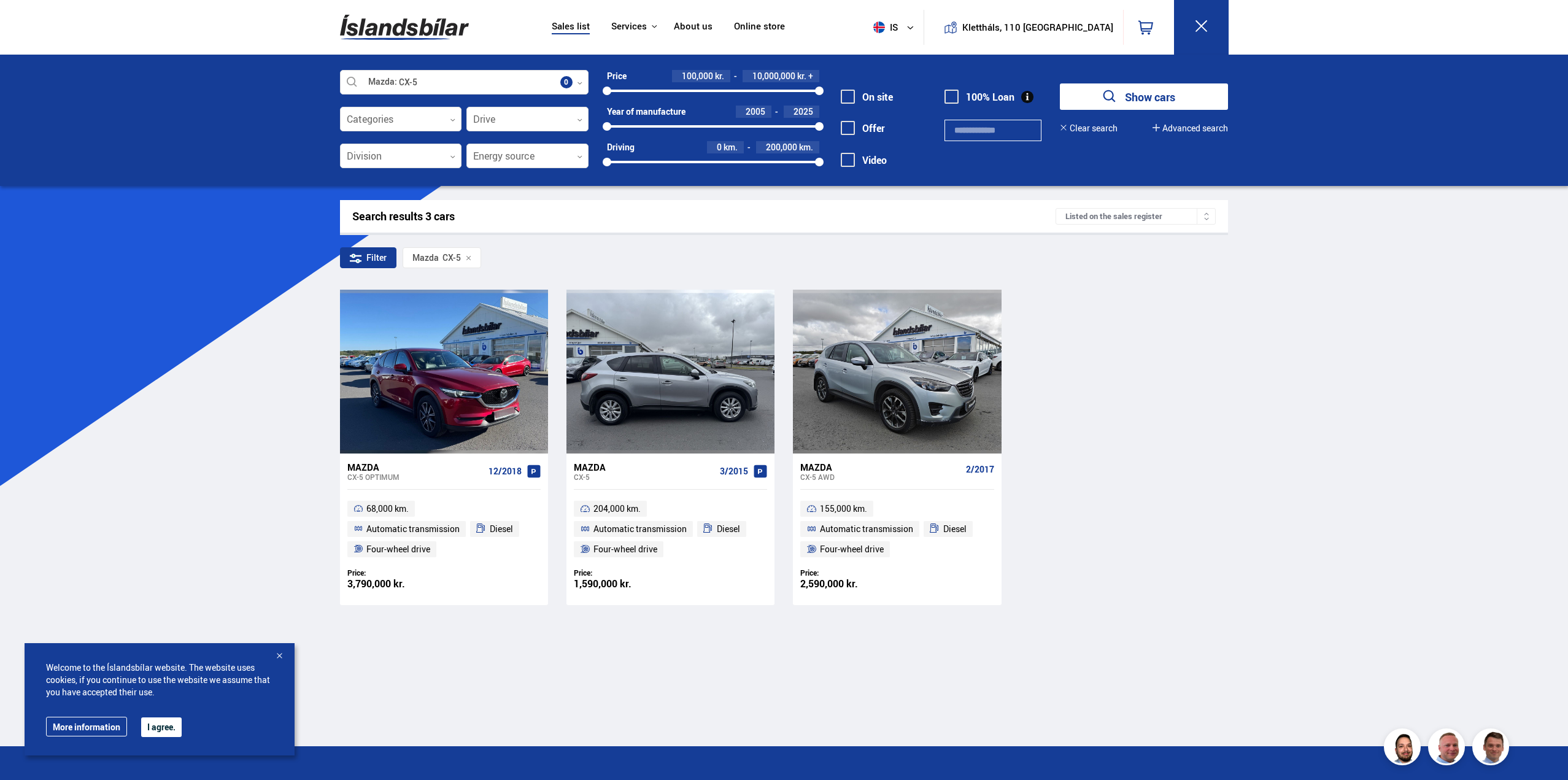
click at [623, 356] on div at bounding box center [628, 371] width 41 height 163
